Goal: Information Seeking & Learning: Learn about a topic

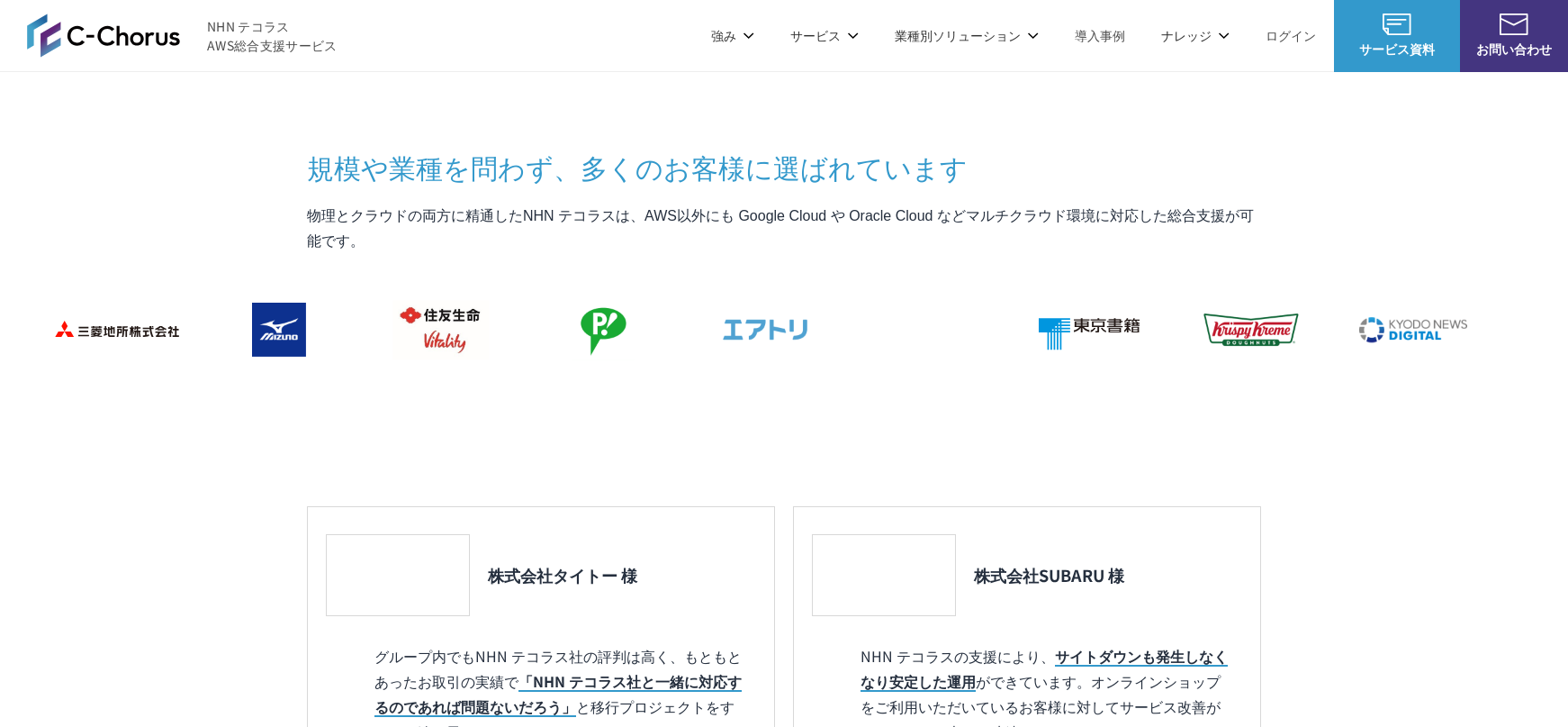
scroll to position [1530, 0]
click at [156, 185] on section "C-Chorusとは AWSの素晴らしさはそのままに コスト削減と利便性向上という付加価値を AWSを安く安心して活用できるAWS請求代行サービスや、 経験豊…" at bounding box center [784, 263] width 1568 height 1309
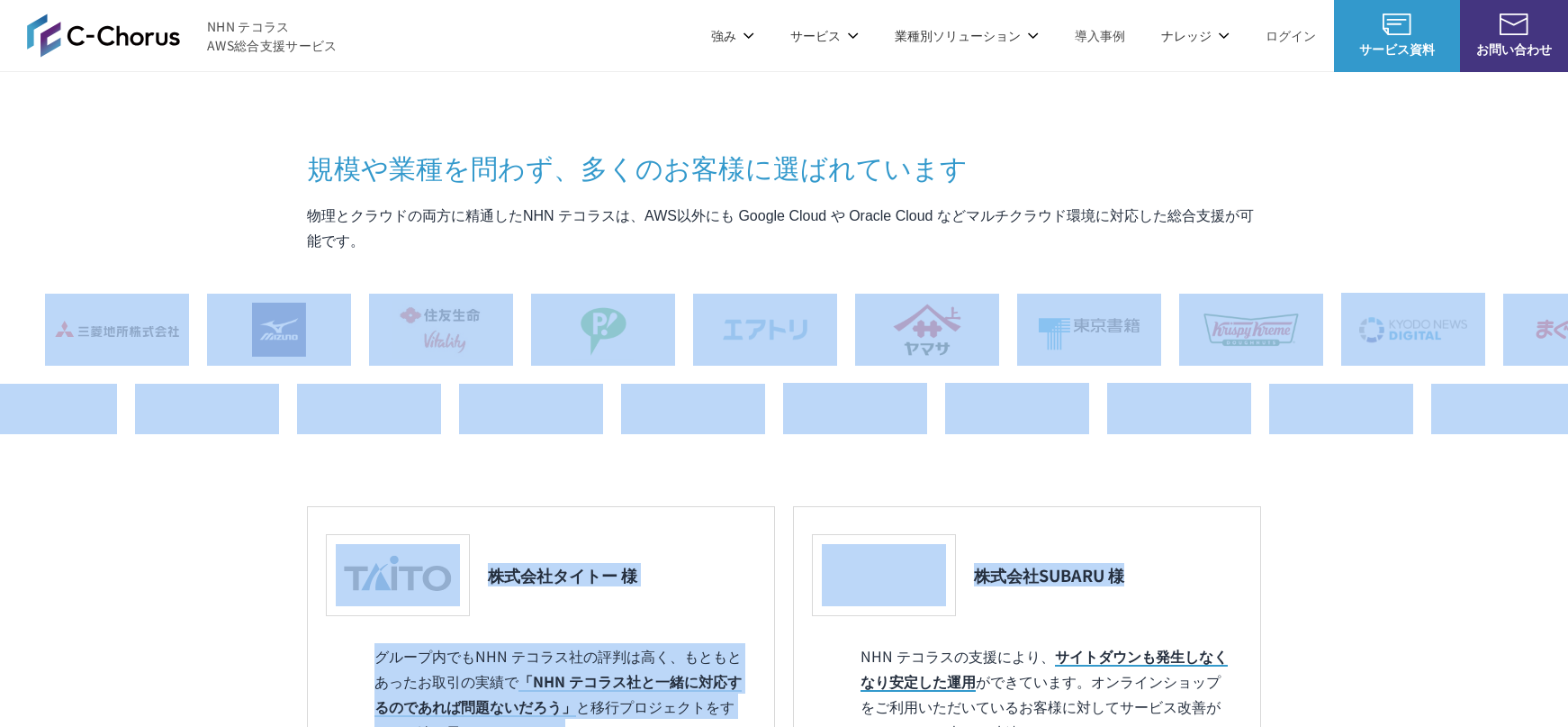
drag, startPoint x: 207, startPoint y: 375, endPoint x: 1374, endPoint y: 490, distance: 1172.7
click at [1374, 490] on section "C-Chorusとは AWSの素晴らしさはそのままに コスト削減と利便性向上という付加価値を AWSを安く安心して活用できるAWS請求代行サービスや、 経験豊…" at bounding box center [784, 263] width 1568 height 1309
click at [1402, 521] on section "C-Chorusとは AWSの素晴らしさはそのままに コスト削減と利便性向上という付加価値を AWSを安く安心して活用できるAWS請求代行サービスや、 経験豊…" at bounding box center [784, 263] width 1568 height 1309
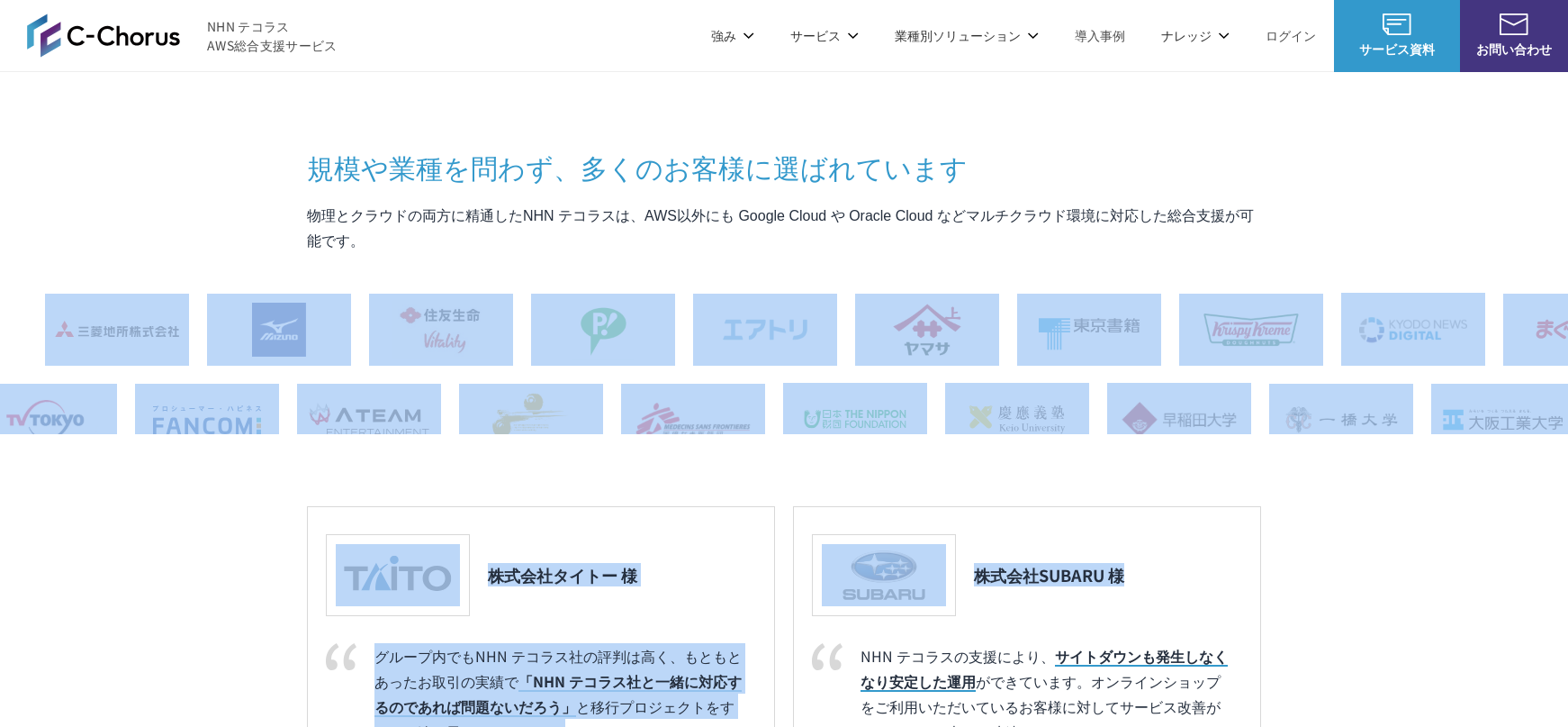
click at [1315, 574] on section "C-Chorusとは AWSの素晴らしさはそのままに コスト削減と利便性向上という付加価値を AWSを安く安心して活用できるAWS請求代行サービスや、 経験豊…" at bounding box center [784, 263] width 1568 height 1309
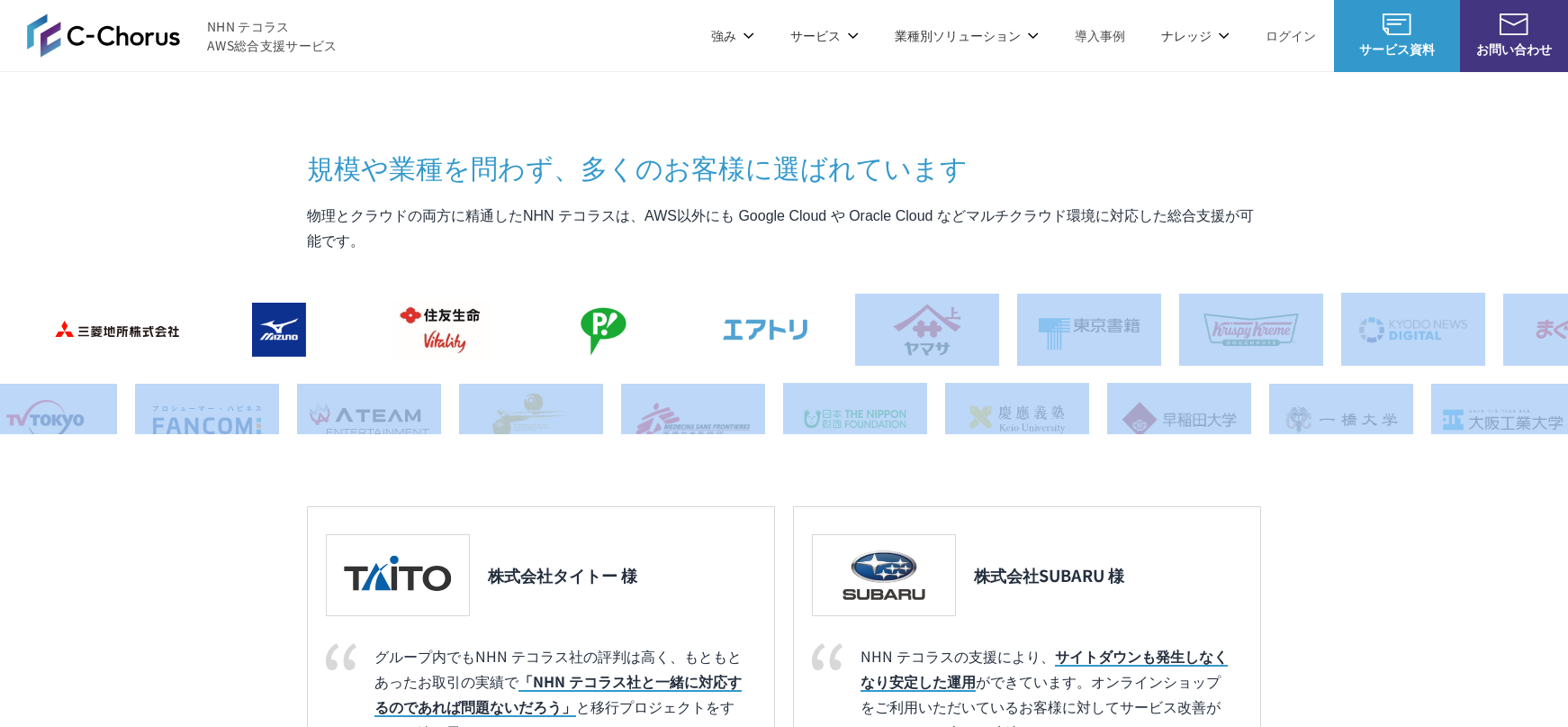
drag, startPoint x: 1042, startPoint y: 315, endPoint x: 1400, endPoint y: 456, distance: 384.8
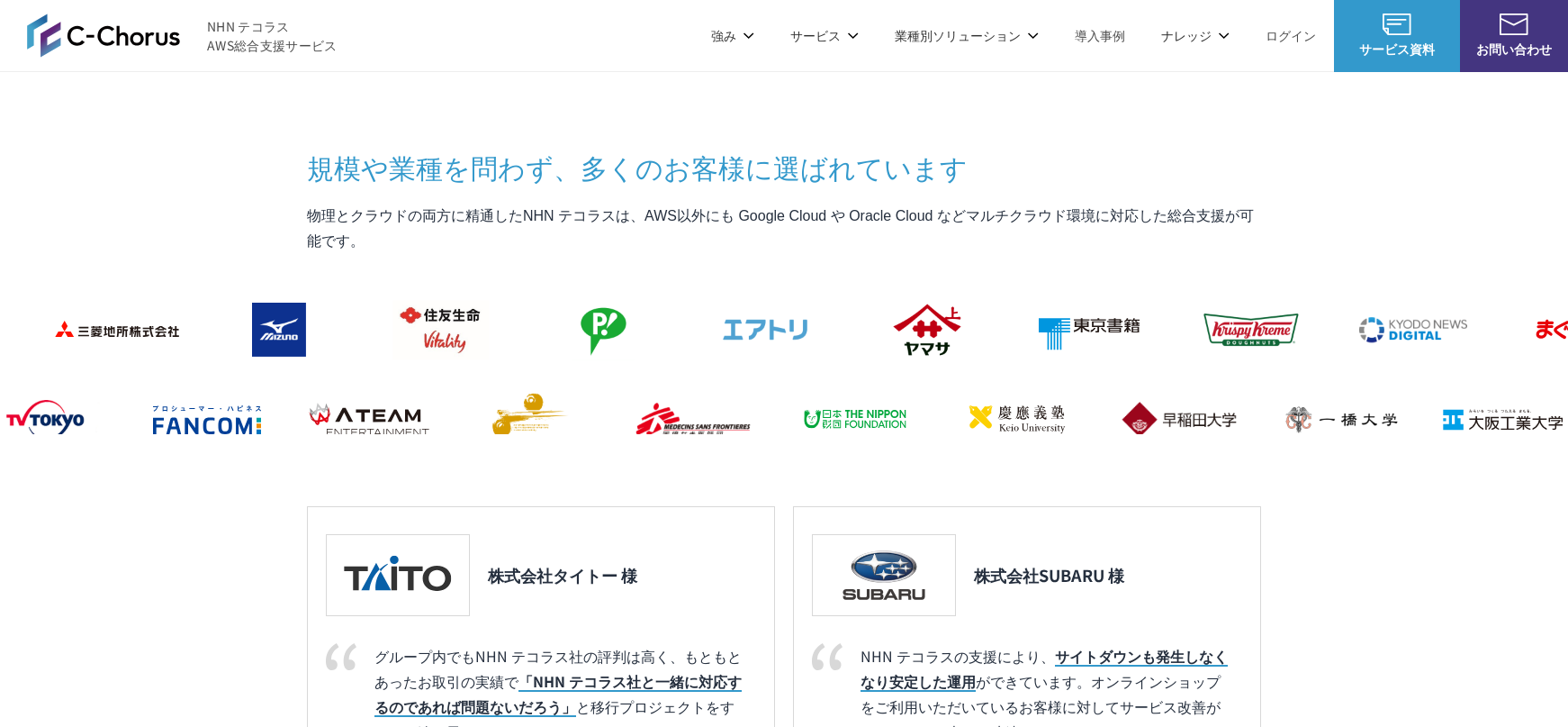
click at [1436, 532] on section "C-Chorusとは AWSの素晴らしさはそのままに コスト削減と利便性向上という付加価値を AWSを安く安心して活用できるAWS請求代行サービスや、 経験豊…" at bounding box center [784, 263] width 1568 height 1309
drag, startPoint x: 949, startPoint y: 283, endPoint x: 1313, endPoint y: 418, distance: 388.2
click at [1421, 499] on section "C-Chorusとは AWSの素晴らしさはそのままに コスト削減と利便性向上という付加価値を AWSを安く安心して活用できるAWS請求代行サービスや、 経験豊…" at bounding box center [784, 263] width 1568 height 1309
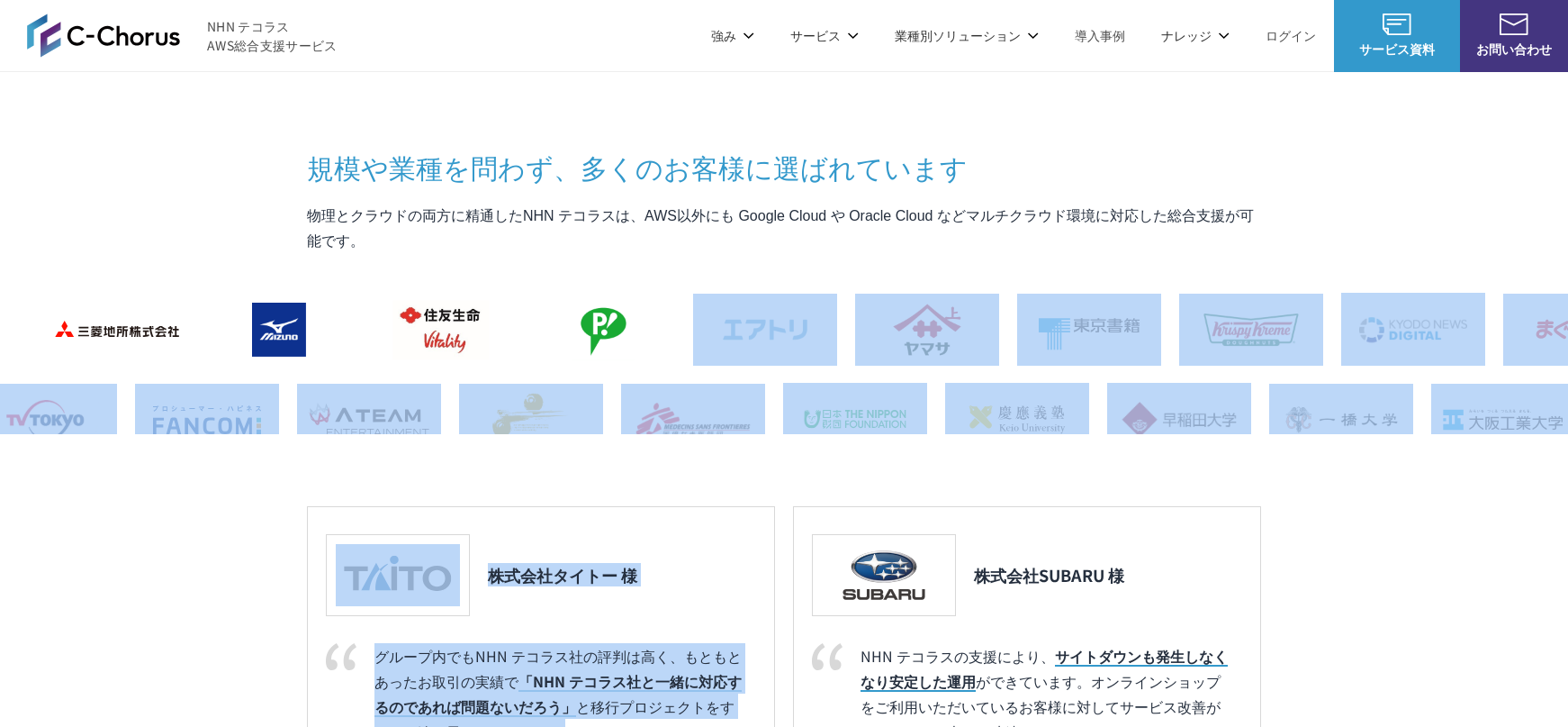
drag, startPoint x: 504, startPoint y: 288, endPoint x: 895, endPoint y: 445, distance: 421.3
click at [896, 445] on div "規模や業種を問わず、 多くのお客様に選ばれています 物理とクラウドの両方に精通したNHN テコラスは、AWS以外にも Google Cloud や Oracl…" at bounding box center [784, 532] width 954 height 770
click at [810, 467] on div "規模や業種を問わず、 多くのお客様に選ばれています 物理とクラウドの両方に精通したNHN テコラスは、AWS以外にも Google Cloud や Oracl…" at bounding box center [784, 532] width 954 height 770
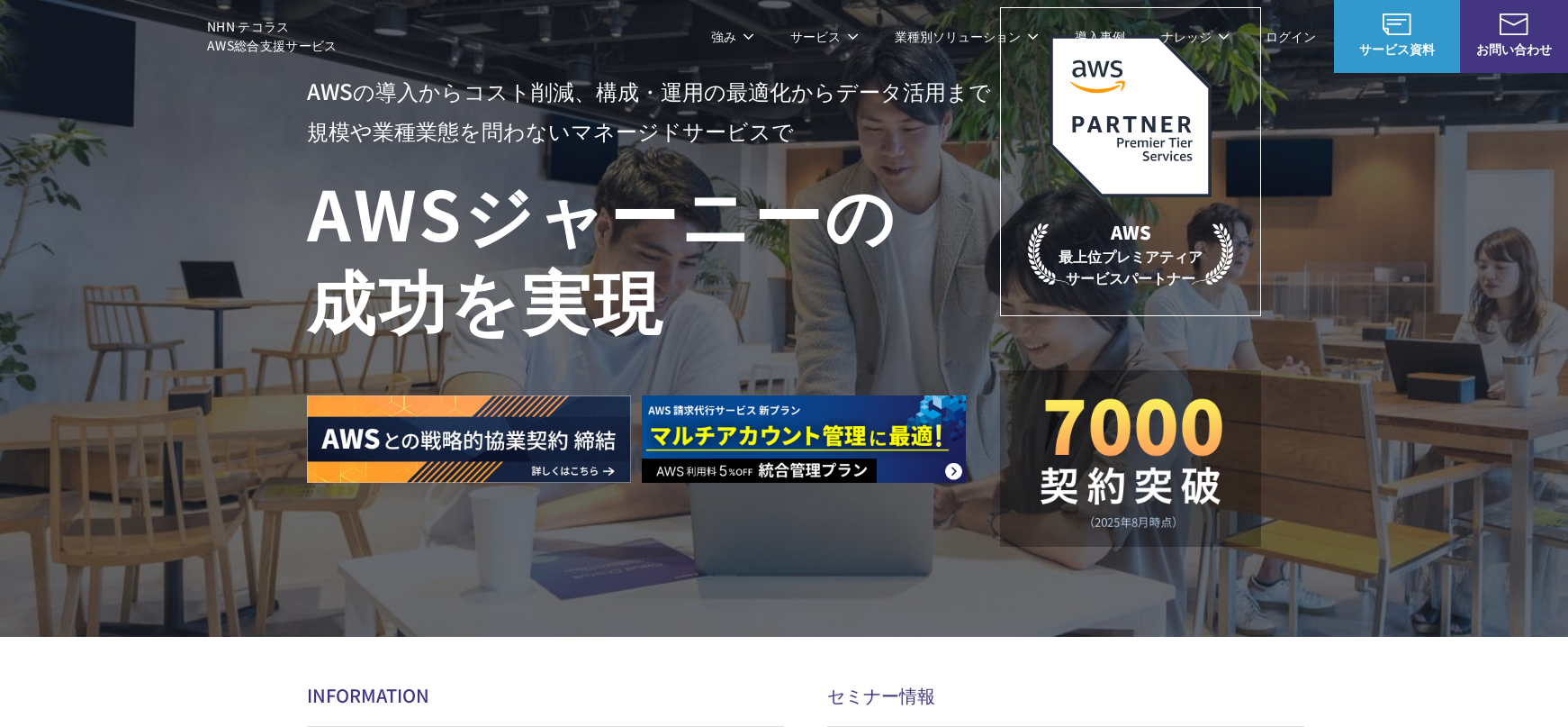
scroll to position [0, 0]
